Goal: Transaction & Acquisition: Obtain resource

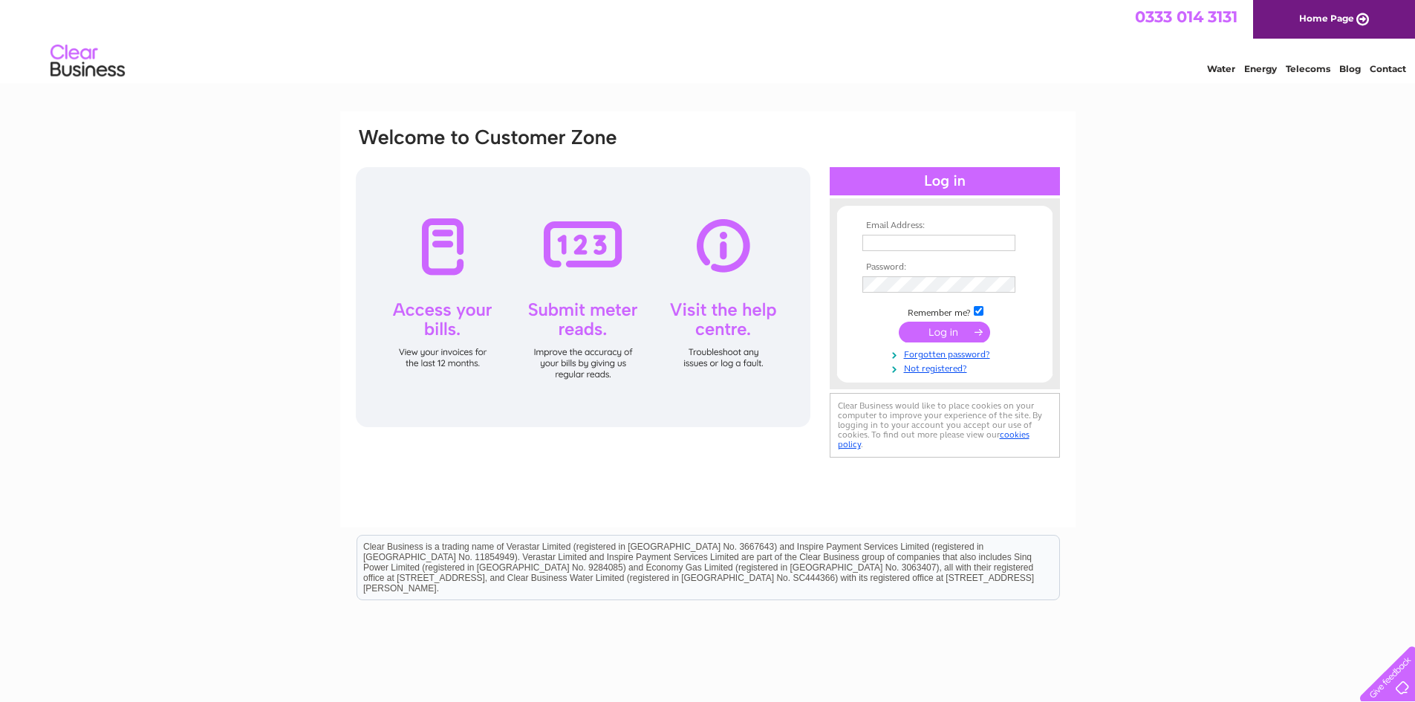
type input "[EMAIL_ADDRESS][DOMAIN_NAME]"
click at [958, 336] on input "submit" at bounding box center [944, 332] width 91 height 21
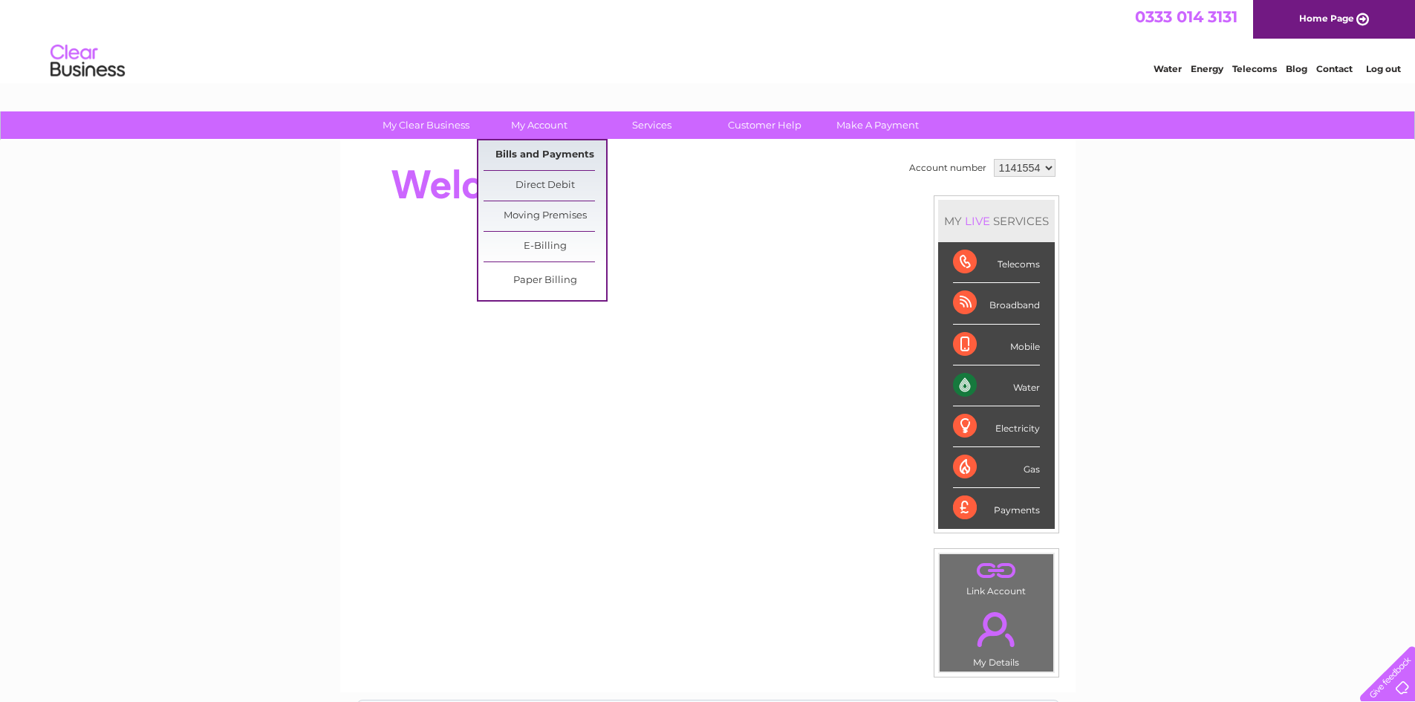
click at [554, 153] on link "Bills and Payments" at bounding box center [545, 155] width 123 height 30
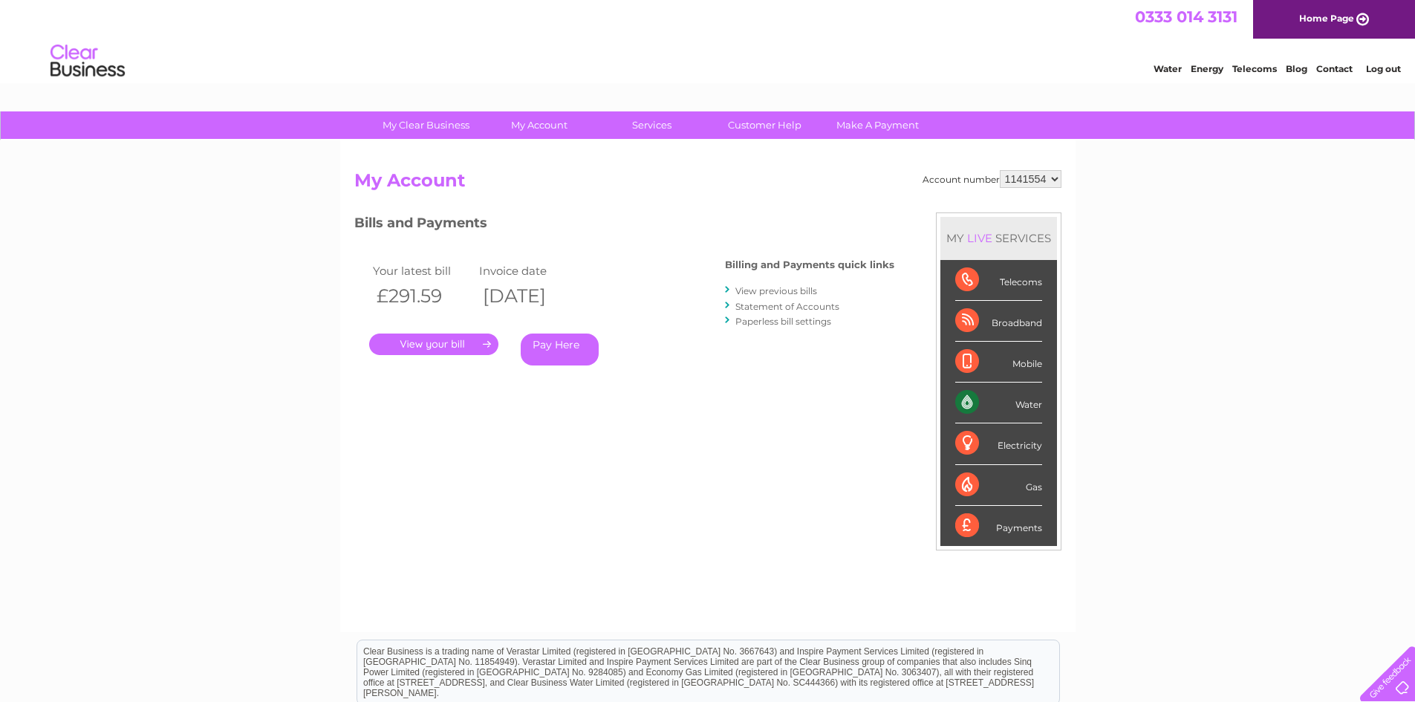
click at [470, 342] on link "." at bounding box center [433, 344] width 129 height 22
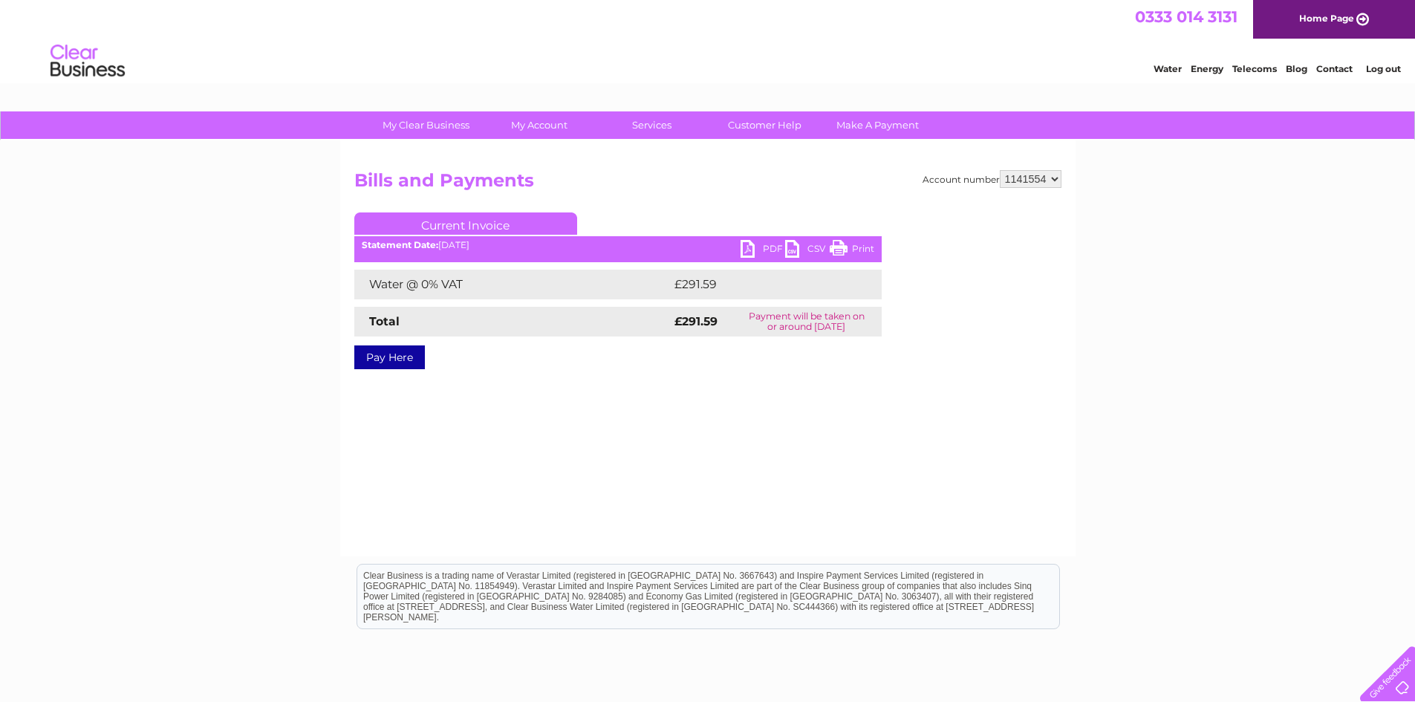
click at [749, 252] on link "PDF" at bounding box center [763, 251] width 45 height 22
click at [1055, 178] on select "1141554 1141556" at bounding box center [1031, 179] width 62 height 18
select select "1141556"
click at [1000, 170] on select "1141554 1141556" at bounding box center [1031, 179] width 62 height 18
click at [750, 246] on link "PDF" at bounding box center [763, 251] width 45 height 22
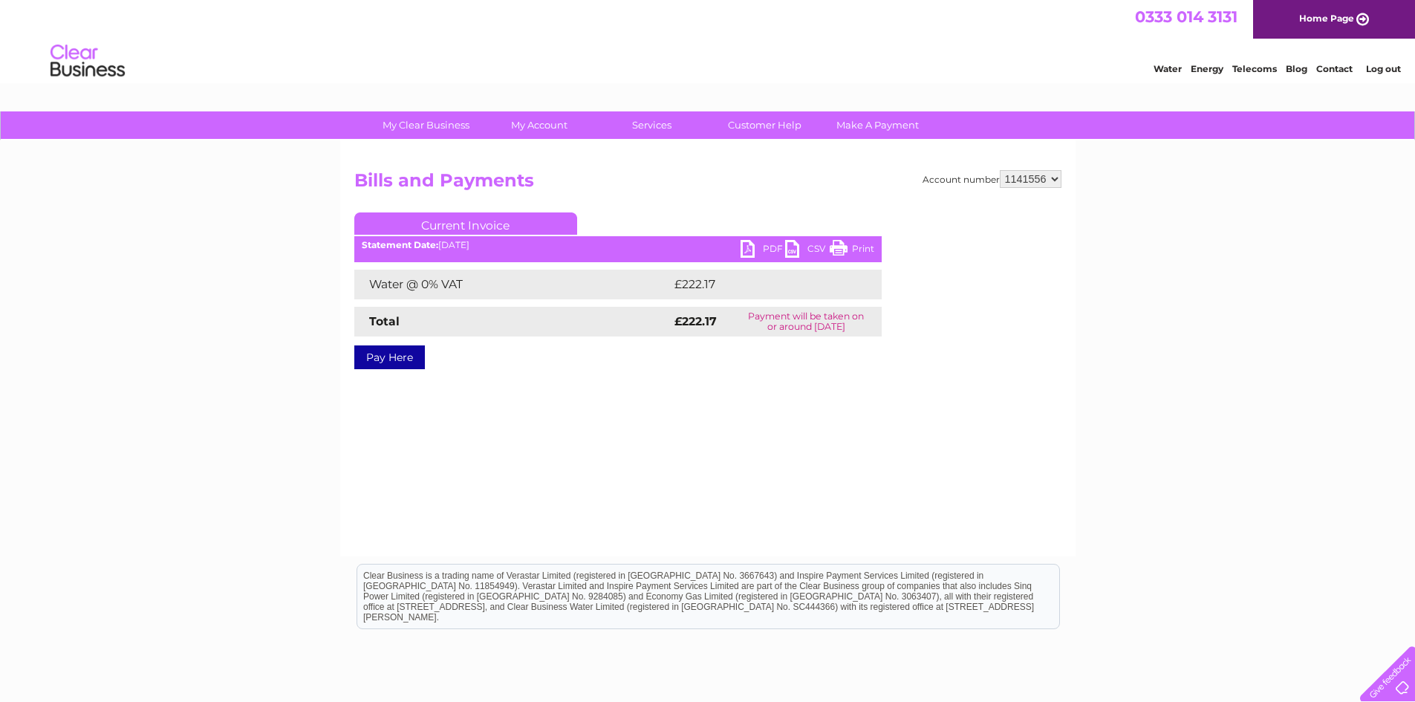
click at [1387, 66] on link "Log out" at bounding box center [1383, 68] width 35 height 11
